Goal: Information Seeking & Learning: Learn about a topic

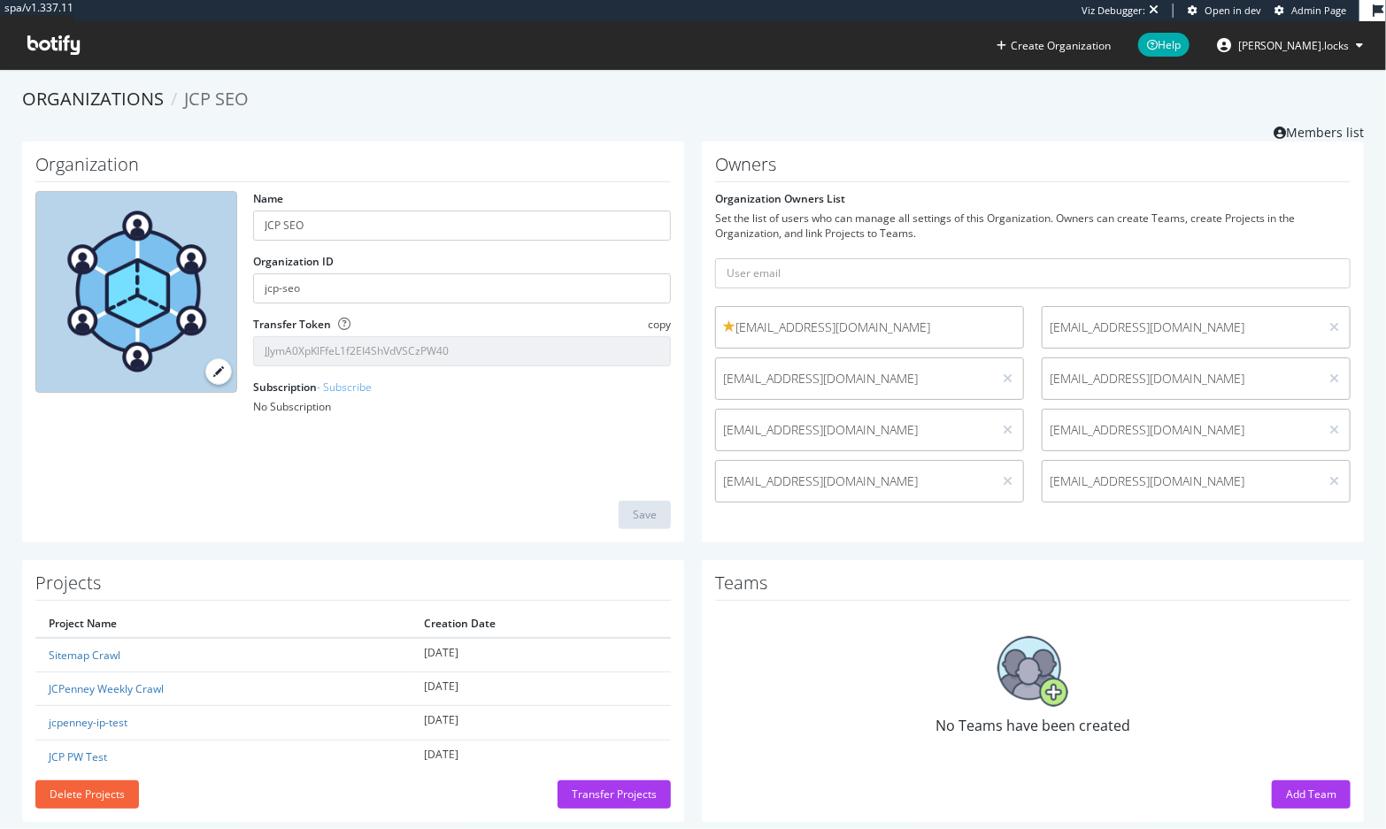
scroll to position [27, 0]
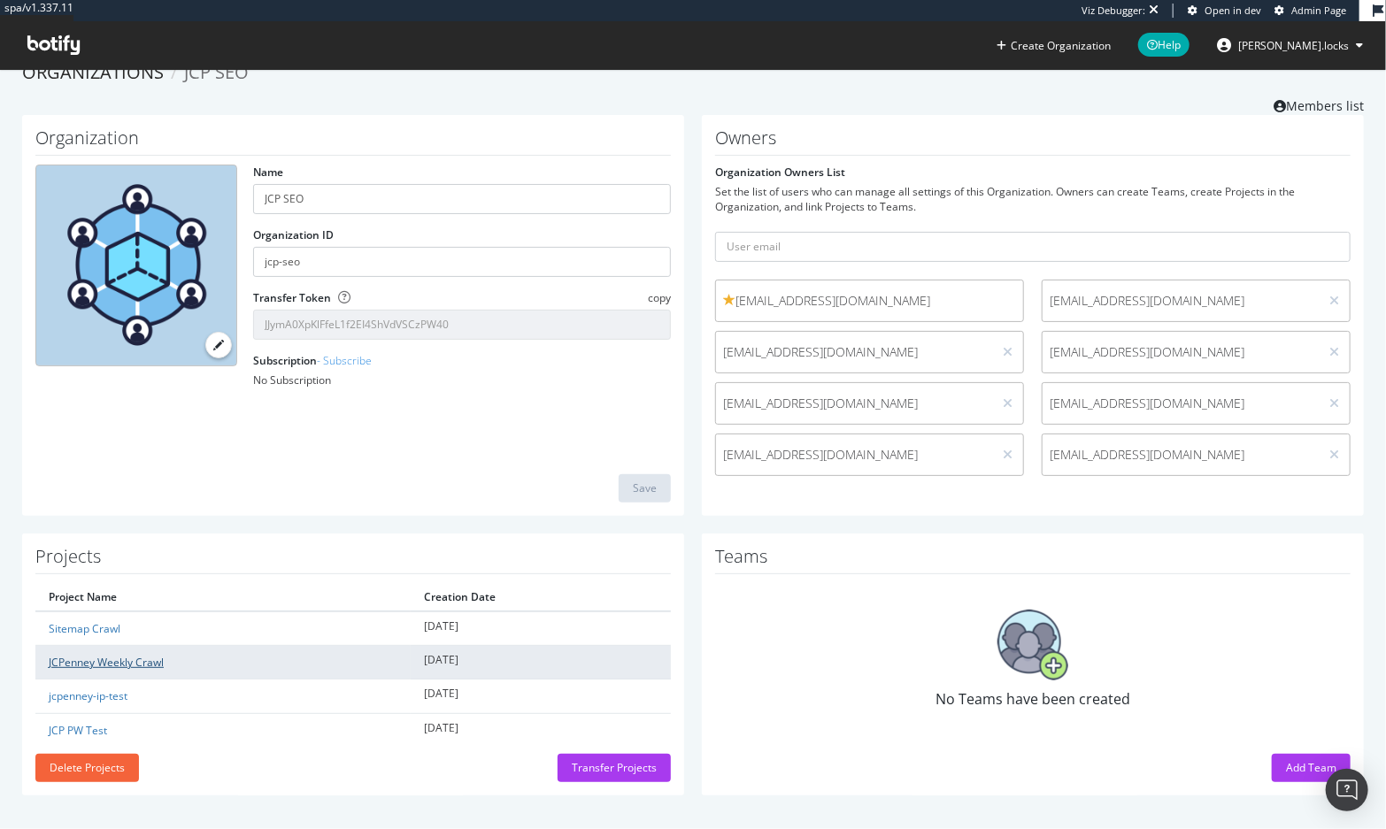
click at [102, 665] on link "JCPenney Weekly Crawl" at bounding box center [106, 662] width 115 height 15
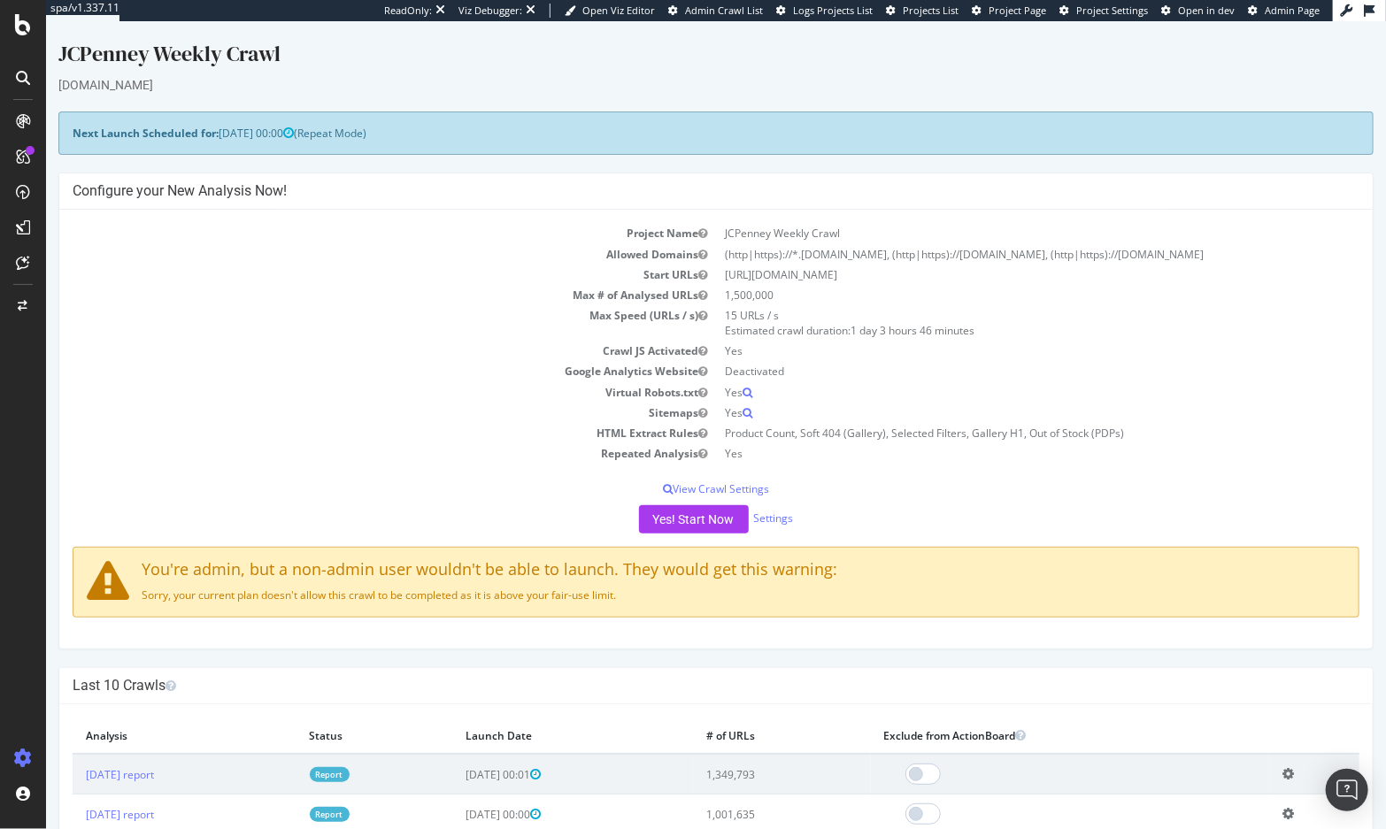
click at [500, 445] on td "Repeated Analysis" at bounding box center [393, 453] width 643 height 20
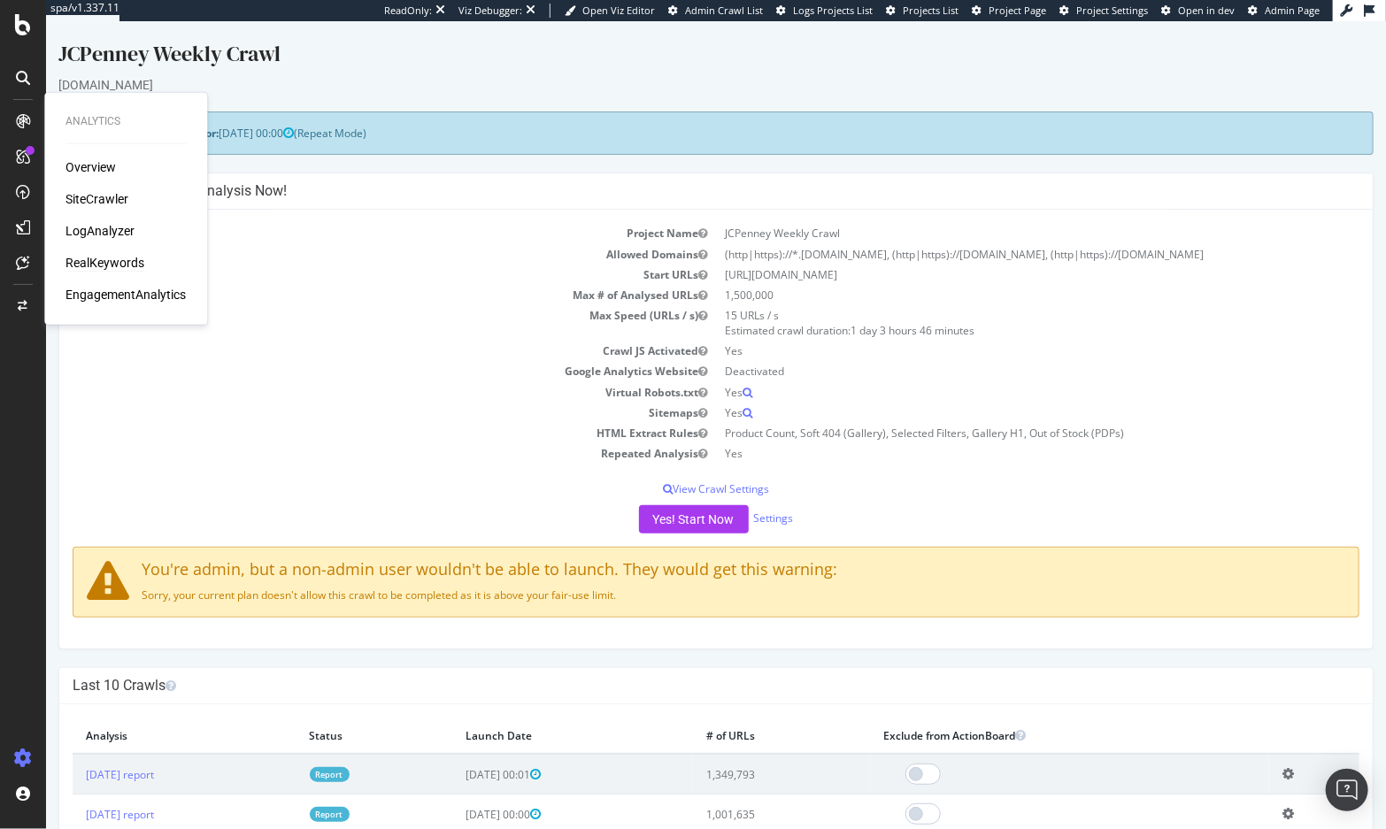
click at [107, 262] on div "RealKeywords" at bounding box center [104, 263] width 79 height 18
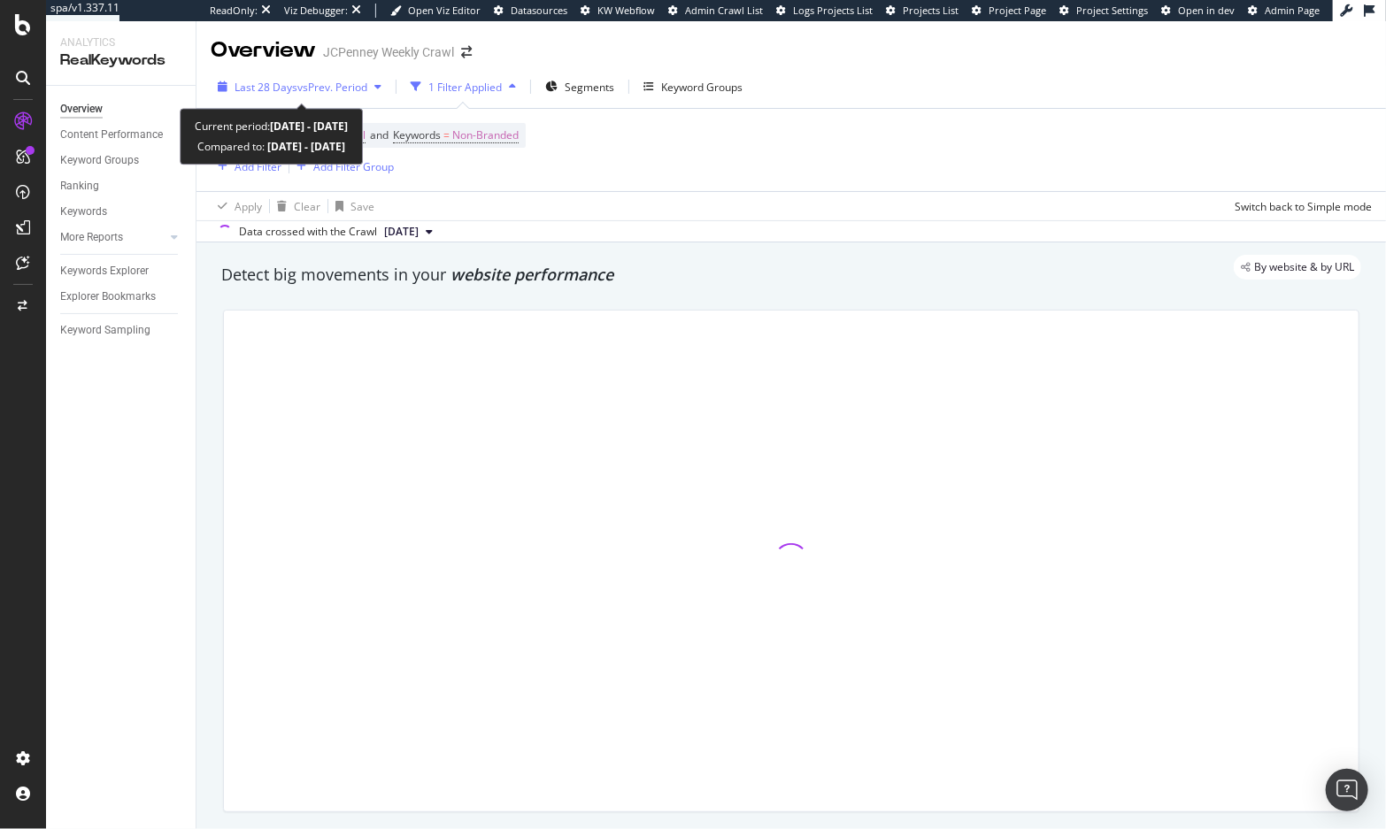
click at [313, 92] on span "vs Prev. Period" at bounding box center [332, 87] width 70 height 15
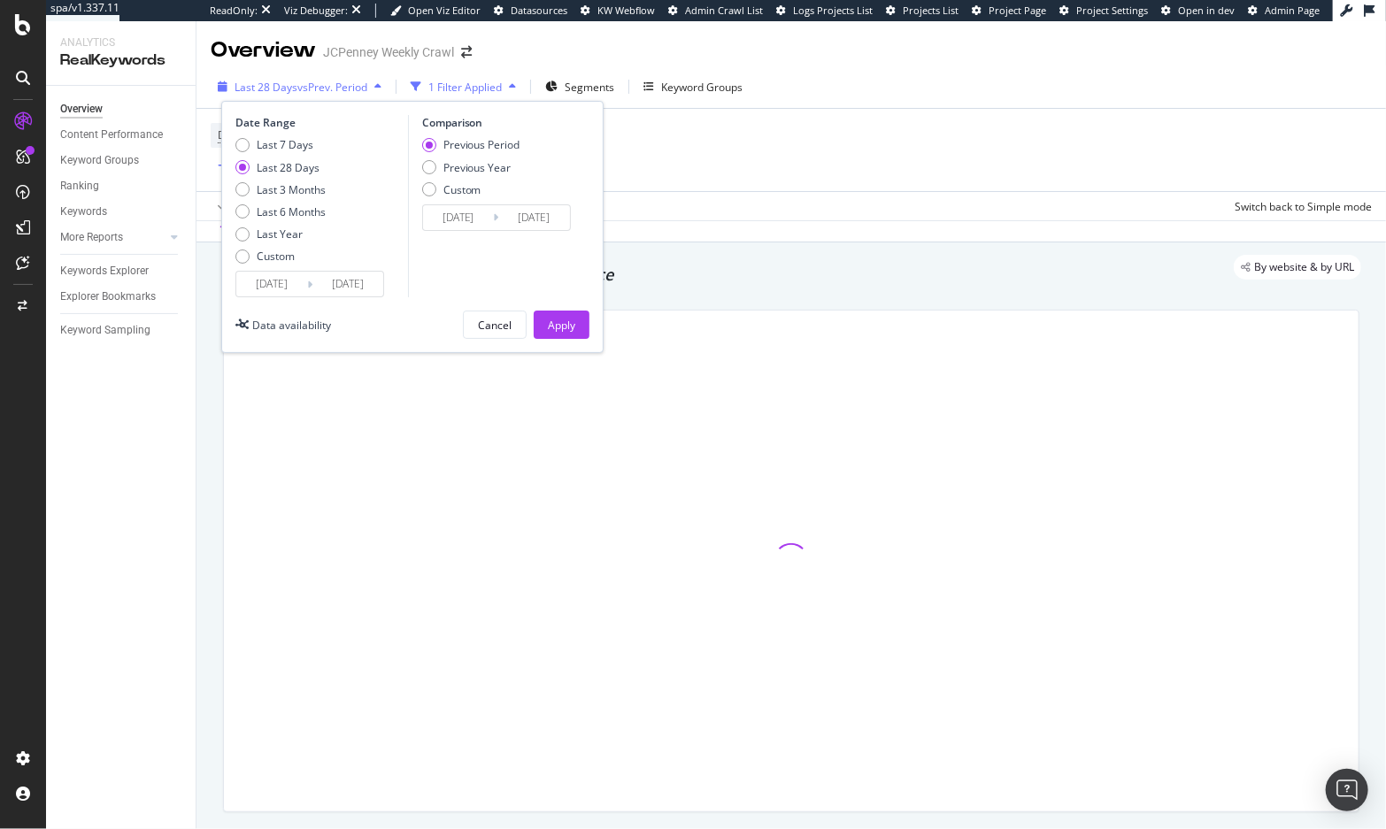
click at [319, 81] on span "vs Prev. Period" at bounding box center [332, 87] width 70 height 15
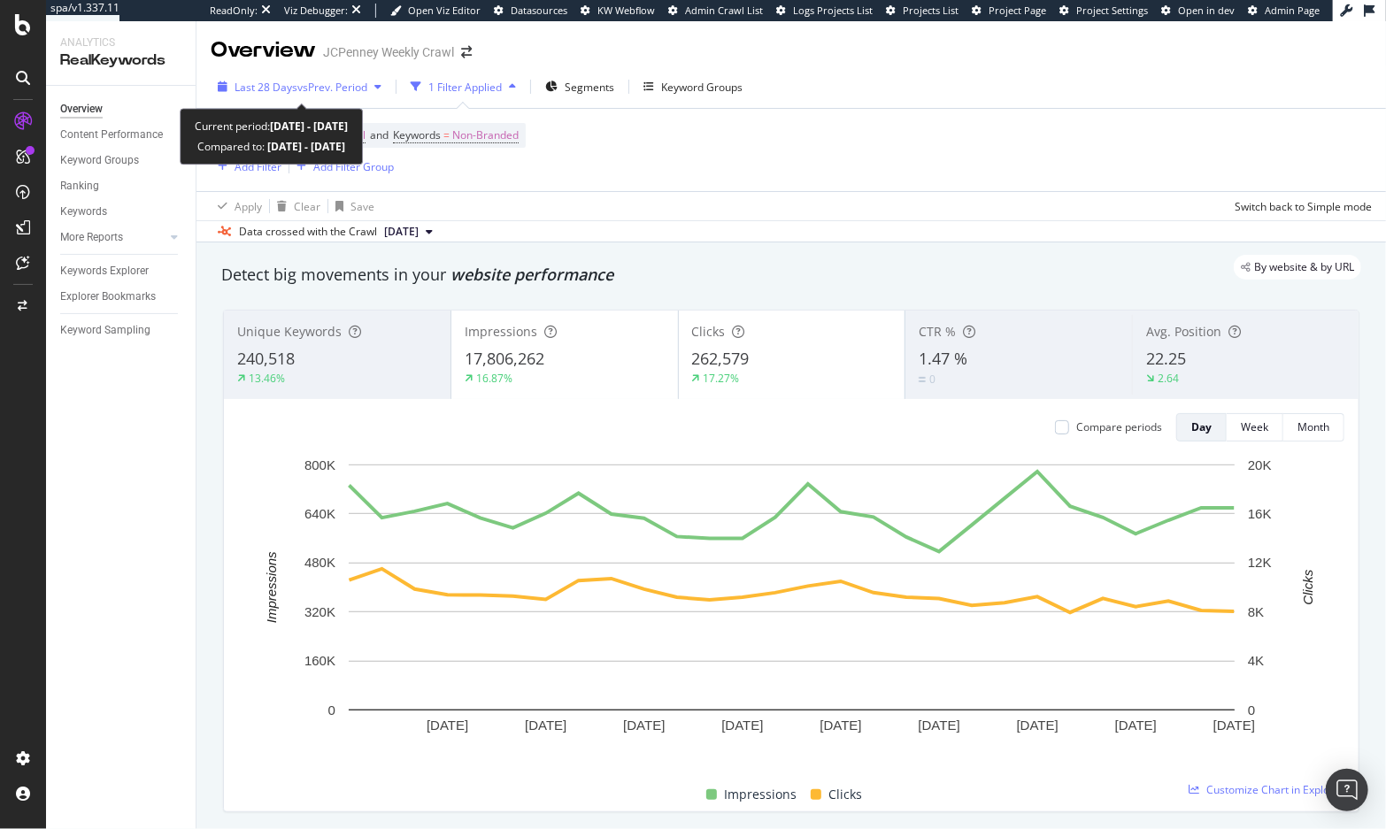
click at [320, 83] on span "vs Prev. Period" at bounding box center [332, 87] width 70 height 15
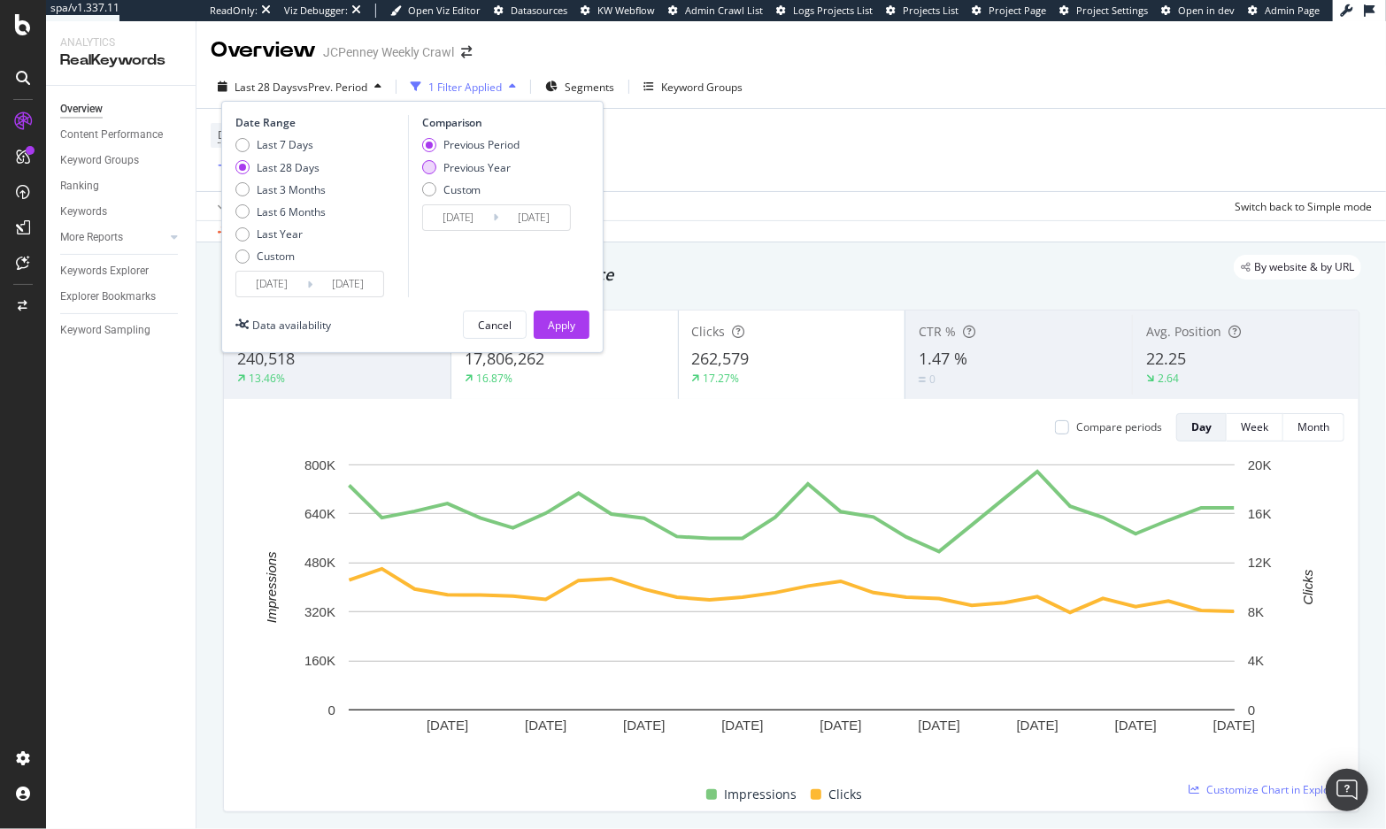
click at [483, 164] on div "Previous Year" at bounding box center [477, 167] width 68 height 15
type input "[DATE]"
click at [293, 191] on div "Last 3 Months" at bounding box center [291, 189] width 69 height 15
type input "[DATE]"
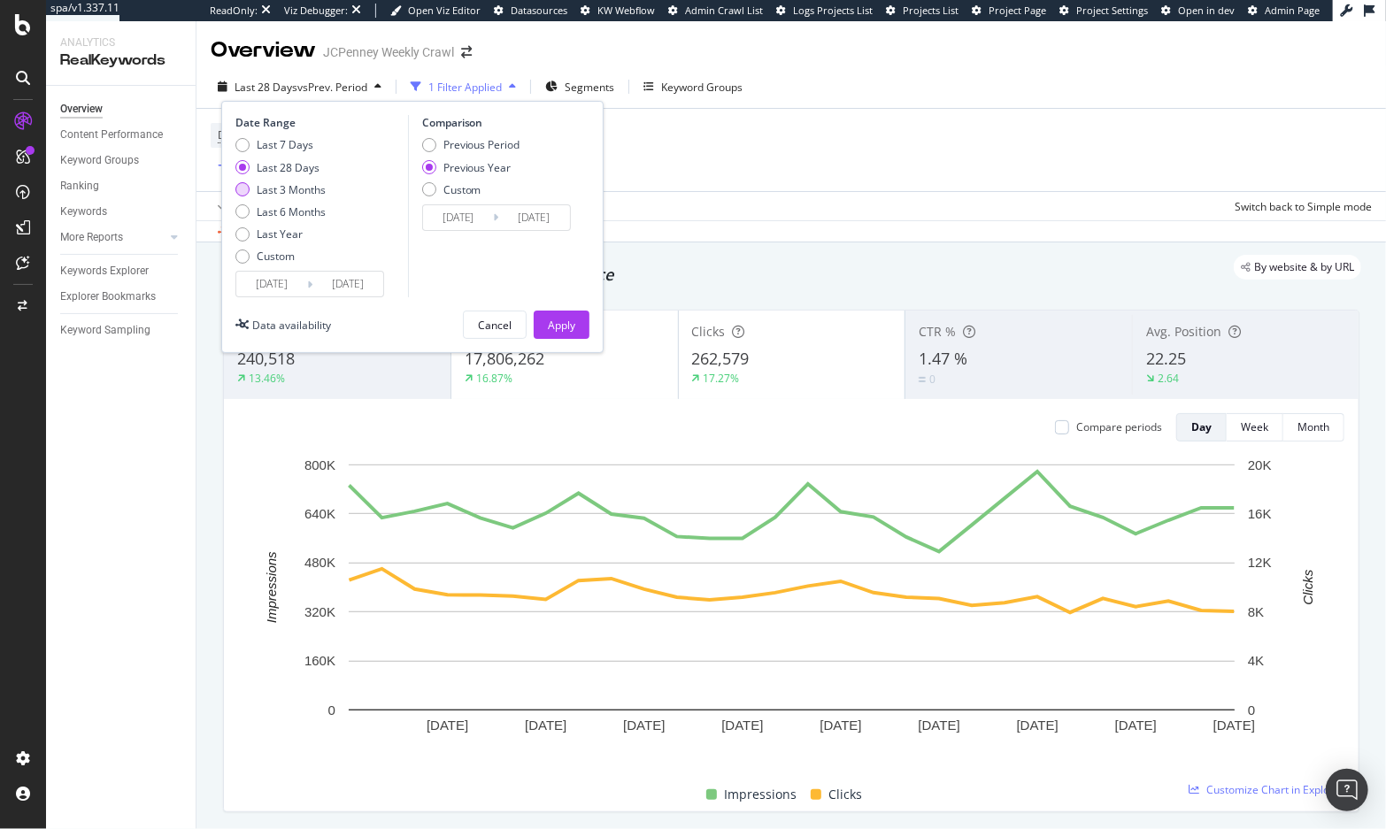
type input "[DATE]"
click at [566, 324] on div "Apply" at bounding box center [561, 325] width 27 height 15
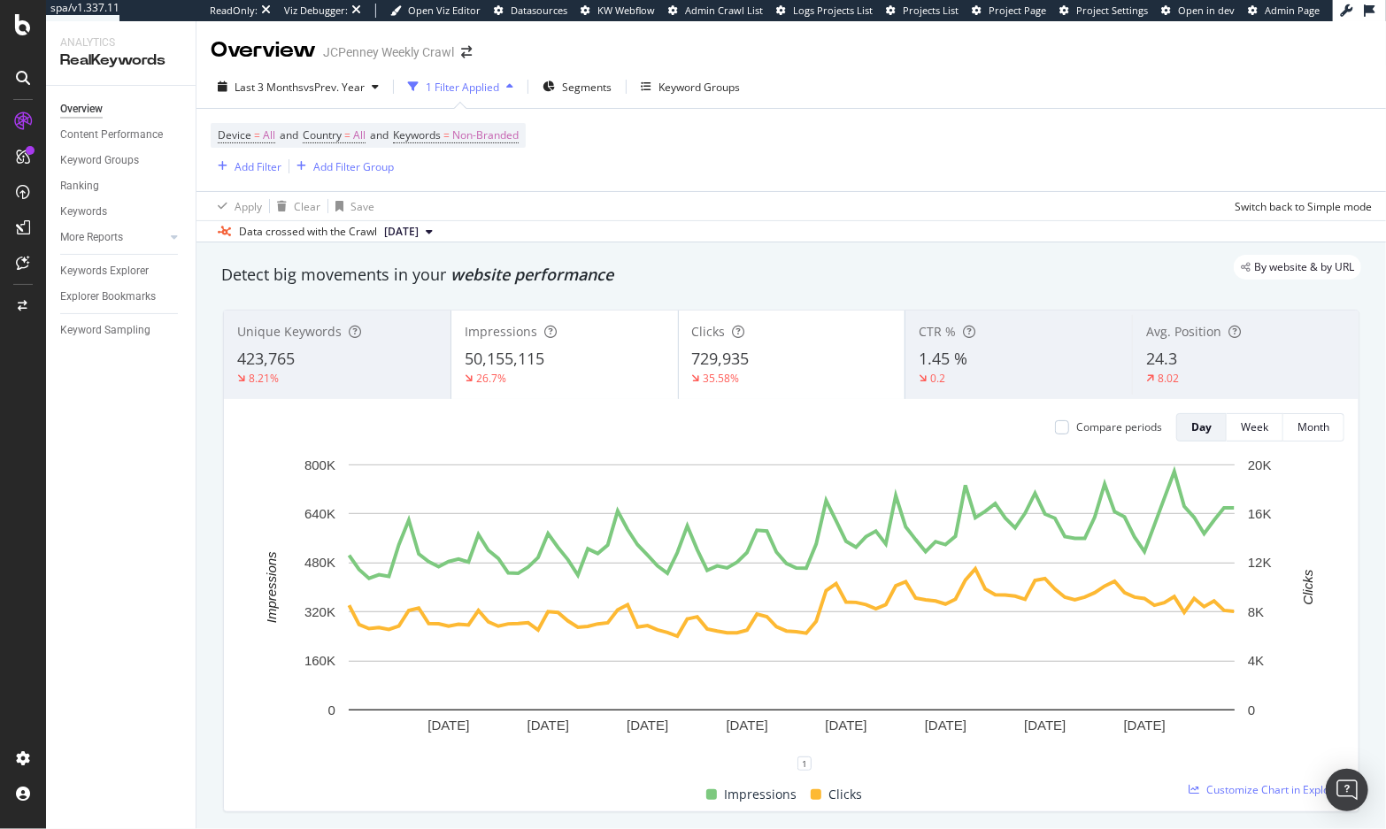
click at [595, 270] on div "By website & by URL" at bounding box center [783, 267] width 1158 height 25
click at [1060, 422] on div at bounding box center [1062, 427] width 14 height 14
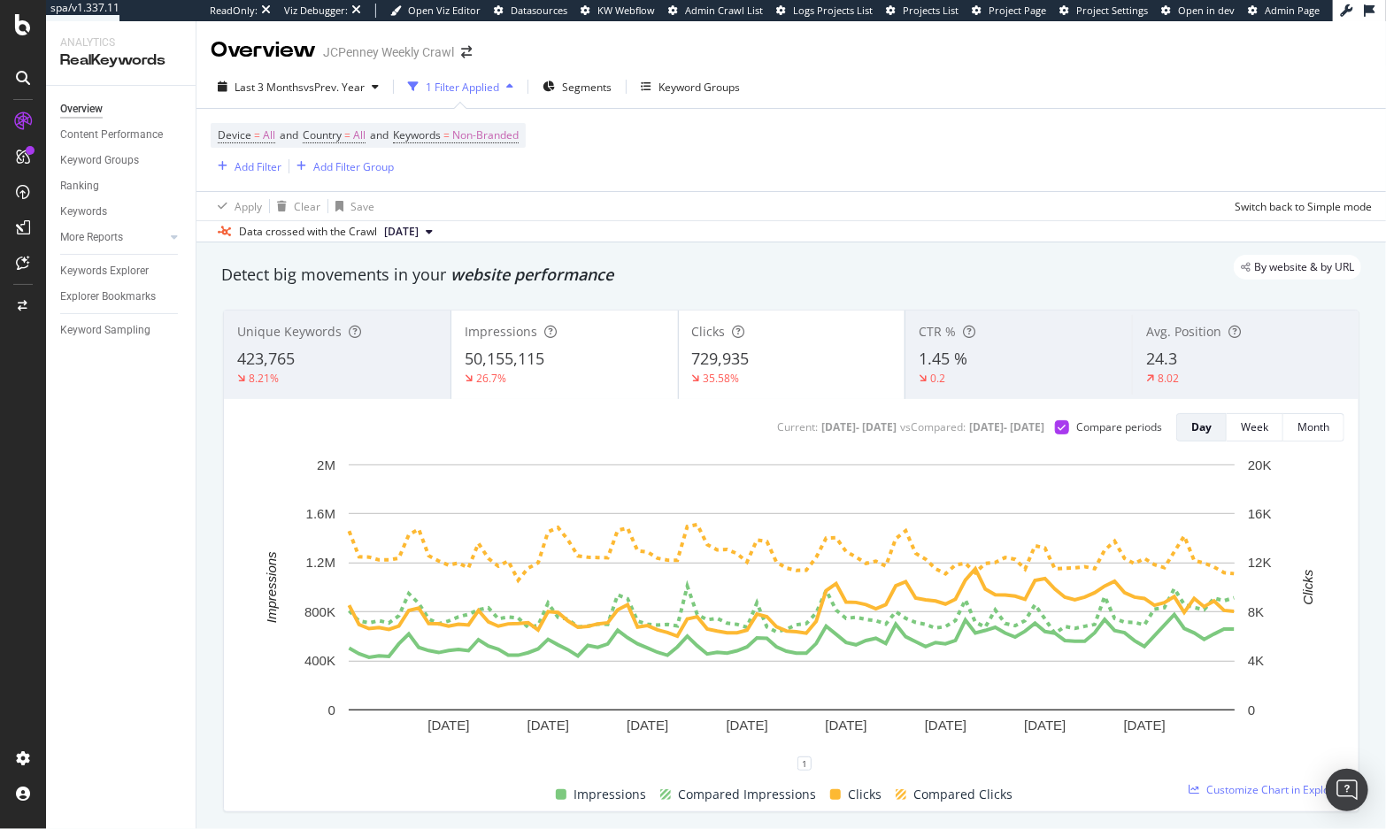
click at [838, 258] on div "By website & by URL" at bounding box center [783, 267] width 1158 height 25
click at [335, 103] on div "Last 3 Months vs Prev. Year 1 Filter Applied Segments Keyword Groups" at bounding box center [790, 90] width 1189 height 35
click at [324, 89] on span "vs Prev. Year" at bounding box center [334, 87] width 61 height 15
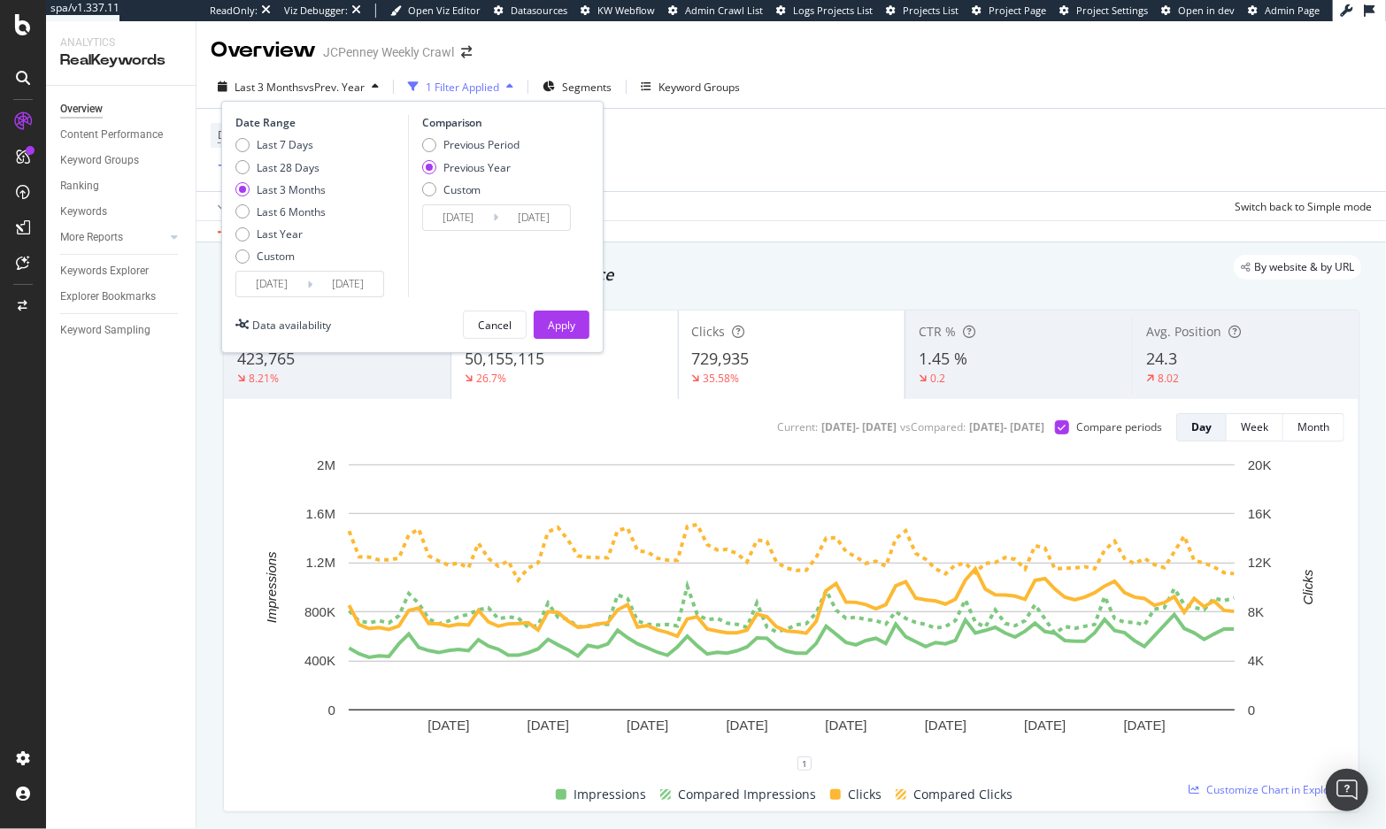
click at [300, 203] on div "Last 7 Days Last 28 Days Last 3 Months Last 6 Months Last Year Custom" at bounding box center [280, 204] width 90 height 134
click at [299, 204] on div "Last 6 Months" at bounding box center [291, 211] width 69 height 15
type input "[DATE]"
click at [273, 234] on div "Last Year" at bounding box center [280, 234] width 46 height 15
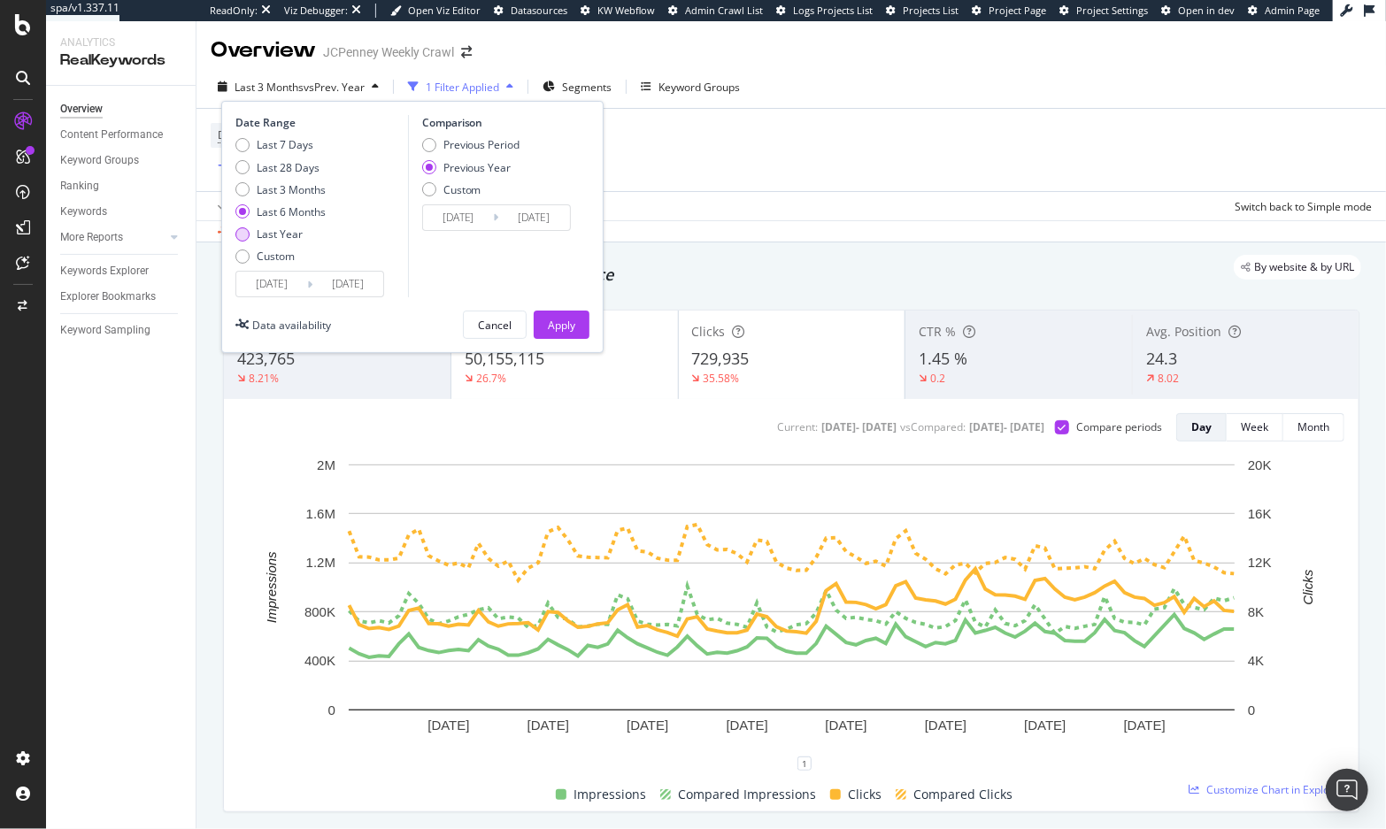
type input "[DATE]"
click at [558, 307] on div "Date Range Last 7 Days Last 28 Days Last 3 Months Last 6 Months Last Year Custo…" at bounding box center [412, 227] width 382 height 252
click at [558, 326] on div "Apply" at bounding box center [561, 325] width 27 height 15
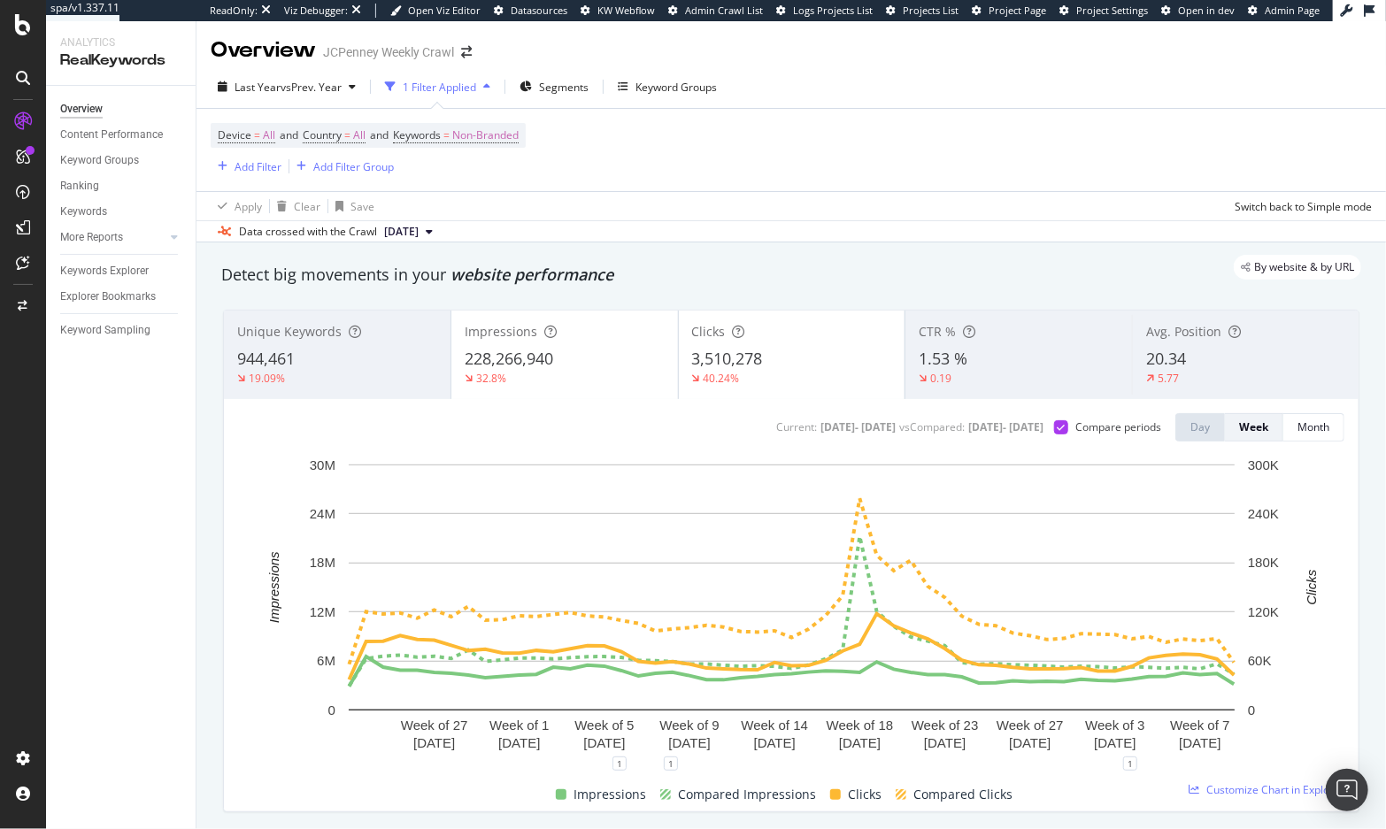
click at [1367, 691] on div "Unique Keywords 944,461 19.09% Impressions 228,266,940 32.8% Clicks 3,510,278 4…" at bounding box center [791, 561] width 1158 height 531
